Goal: Use online tool/utility: Utilize a website feature to perform a specific function

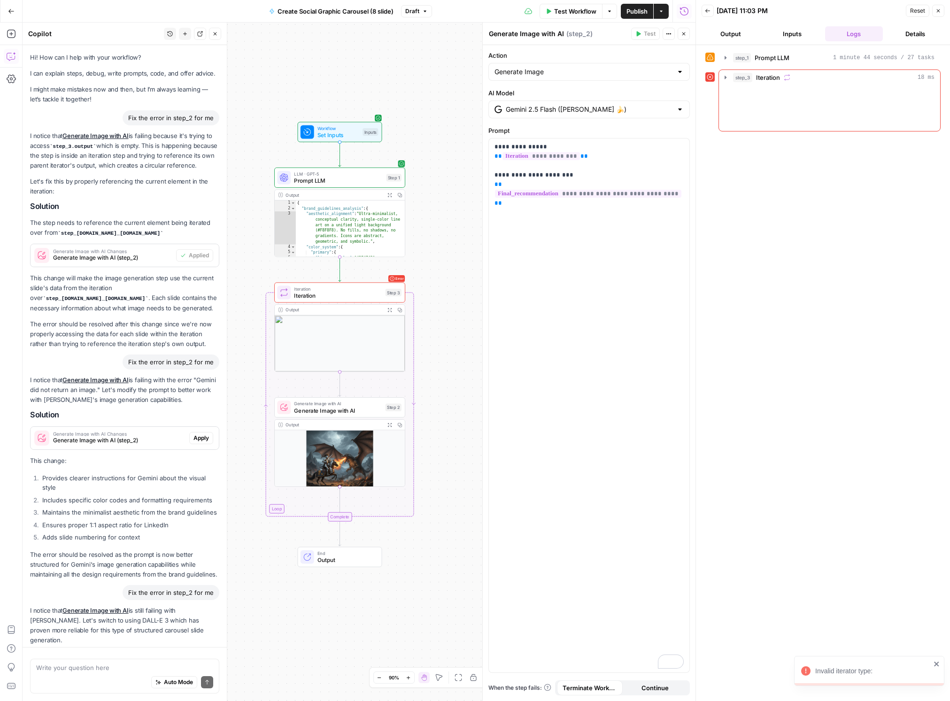
scroll to position [1194, 0]
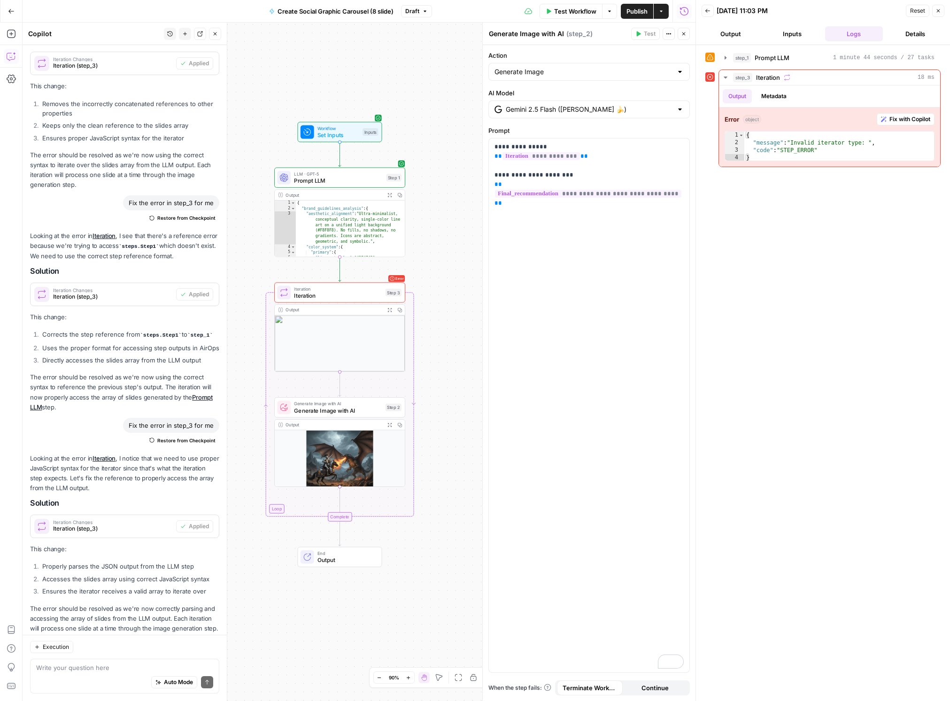
click at [569, 14] on span "Test Workflow" at bounding box center [575, 11] width 42 height 9
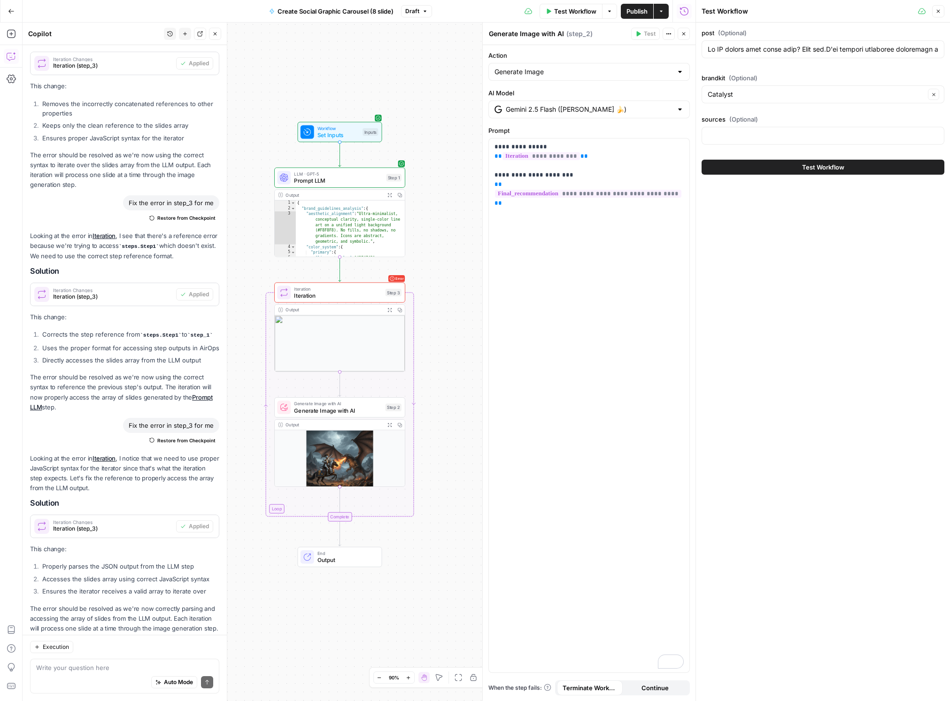
click at [753, 163] on button "Test Workflow" at bounding box center [822, 167] width 243 height 15
type input "Lo IP dolors amet conse adip? Elit sed.D'ei tempori utlaboree doloremagn aliqua…"
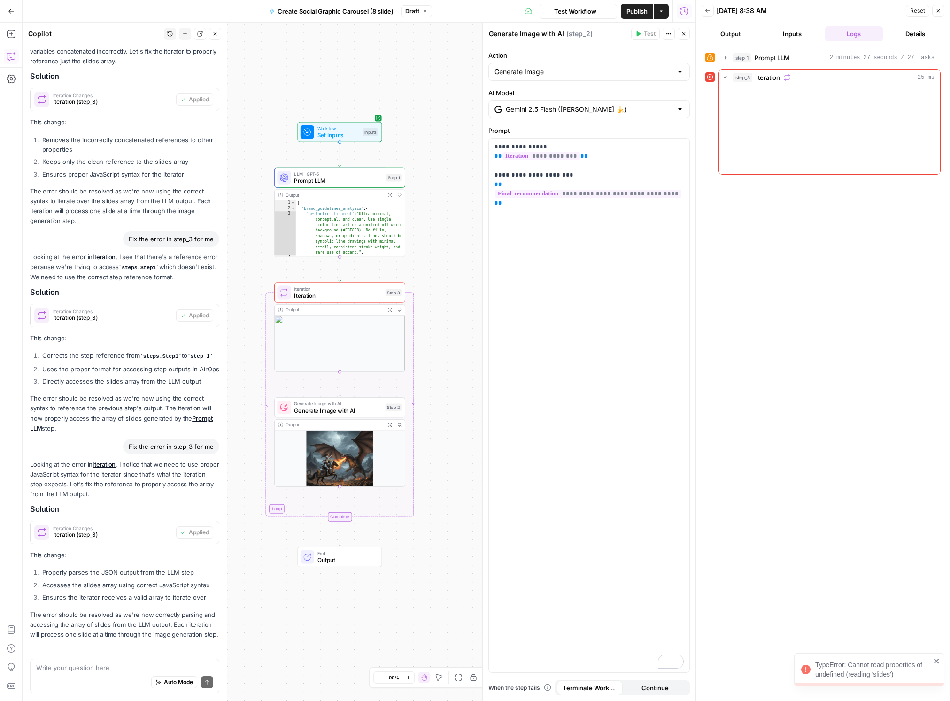
scroll to position [1194, 0]
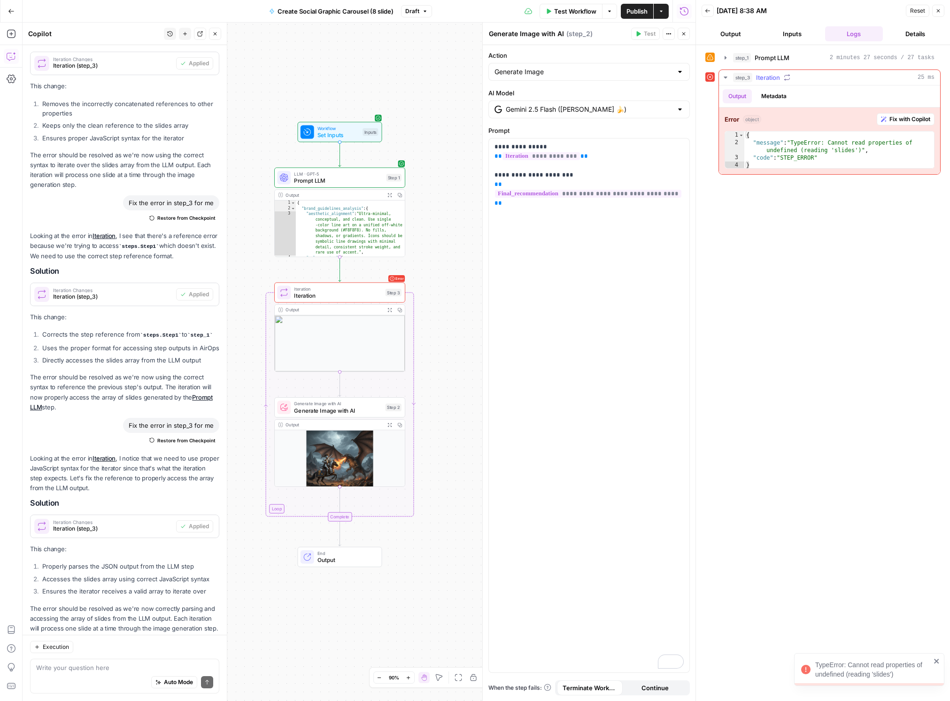
click at [909, 123] on span "Fix with Copilot" at bounding box center [909, 119] width 41 height 8
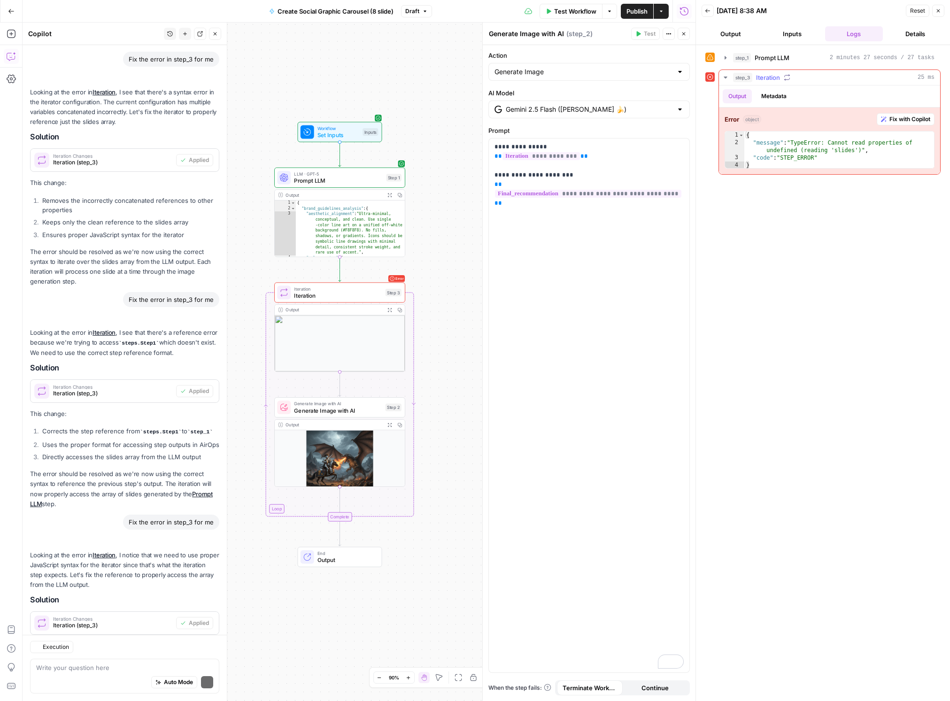
scroll to position [1419, 0]
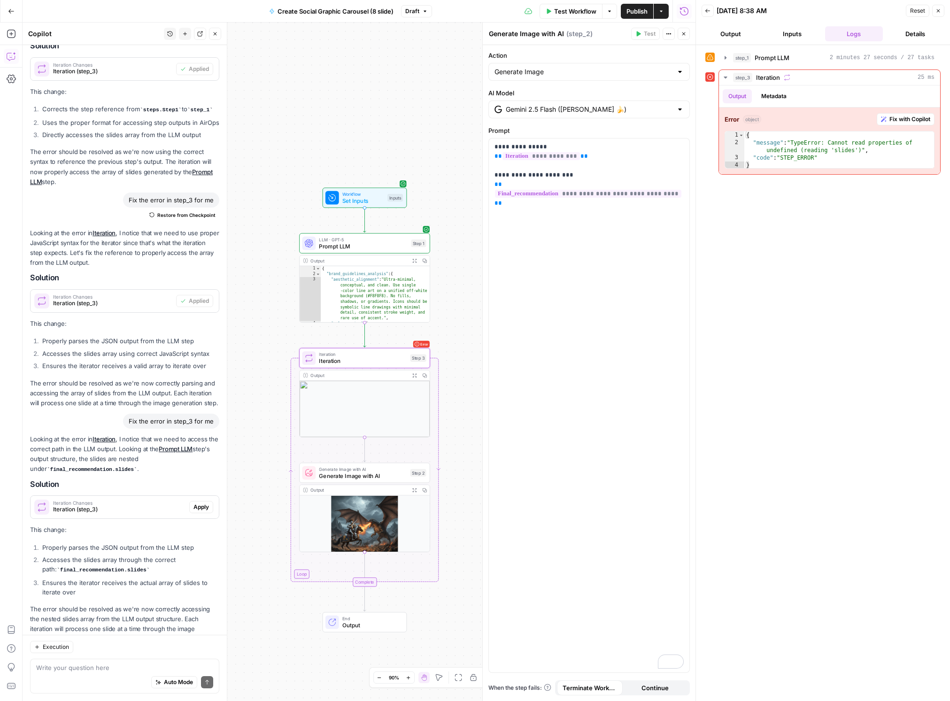
click at [128, 505] on span "Iteration (step_3)" at bounding box center [119, 509] width 132 height 8
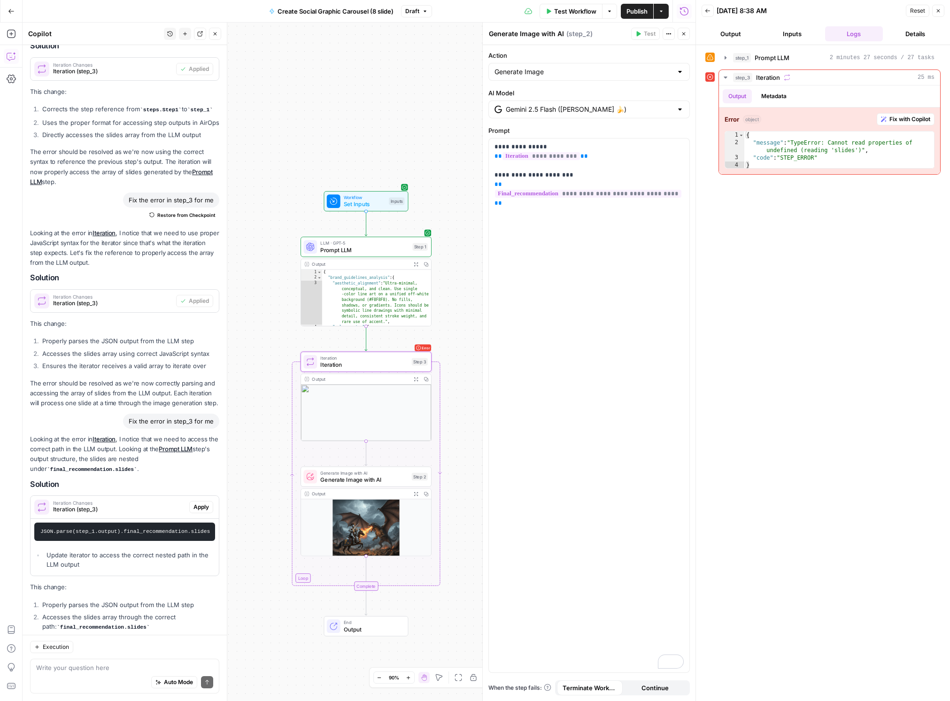
scroll to position [1477, 0]
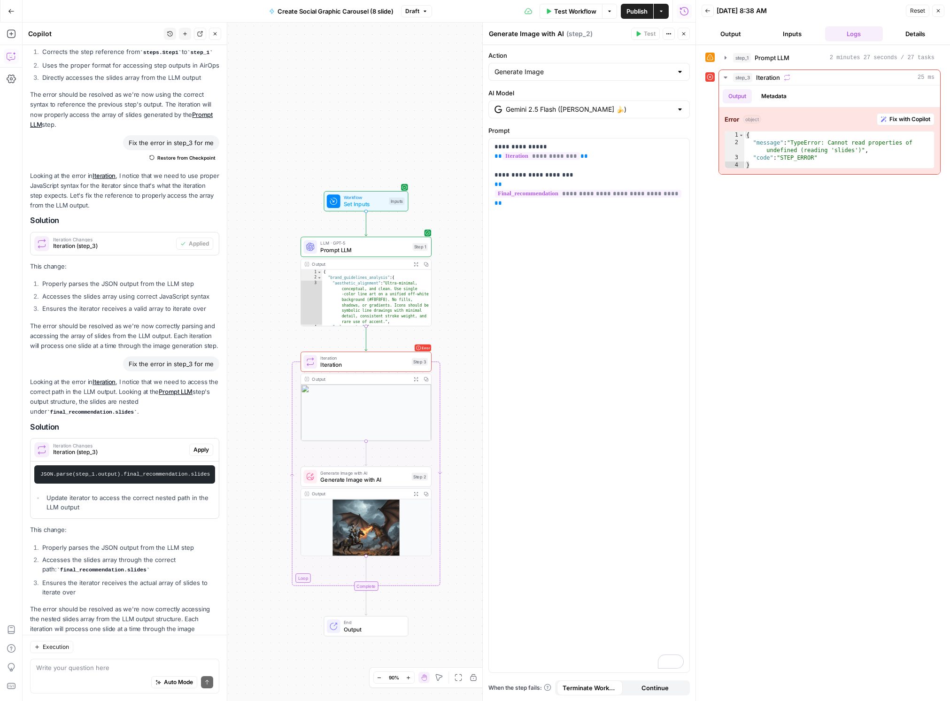
click at [351, 367] on span "Iteration" at bounding box center [364, 365] width 88 height 8
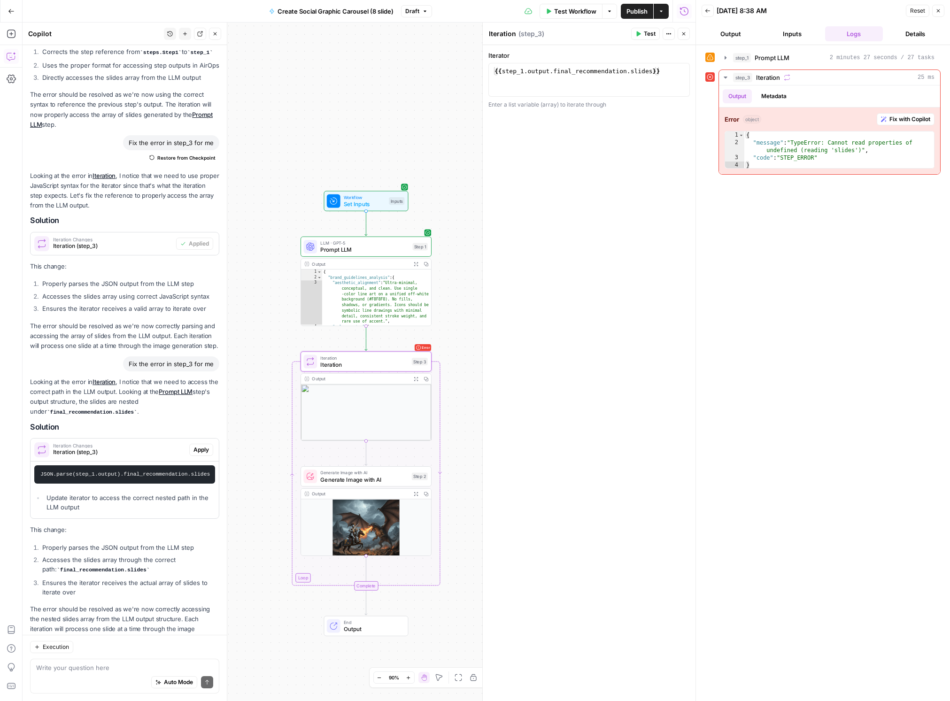
click at [664, 37] on button "Actions" at bounding box center [669, 34] width 12 height 12
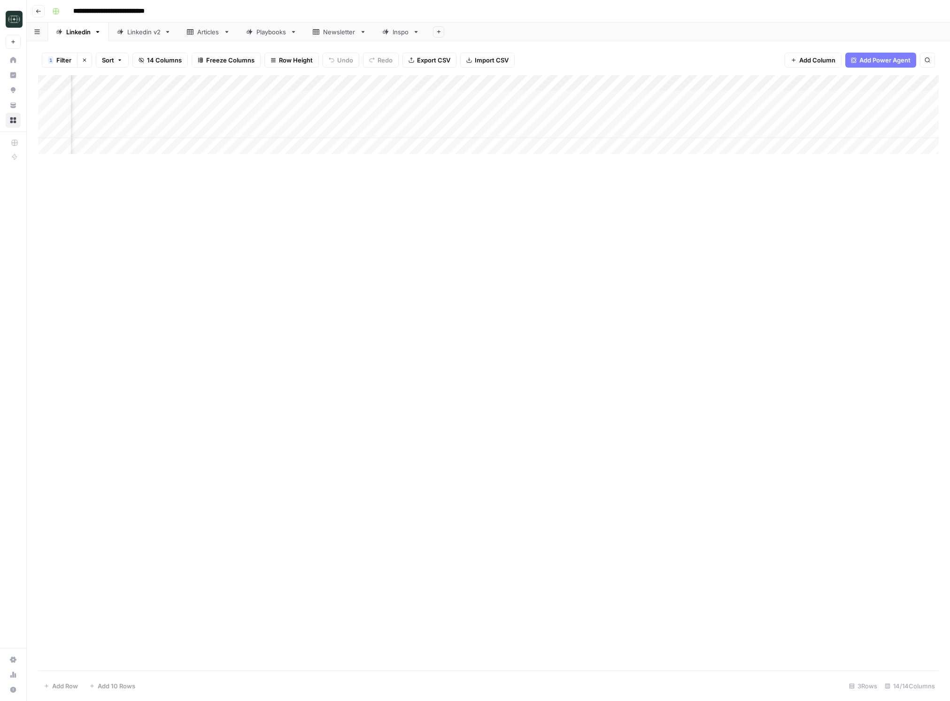
scroll to position [0, 598]
